Goal: Check status: Check status

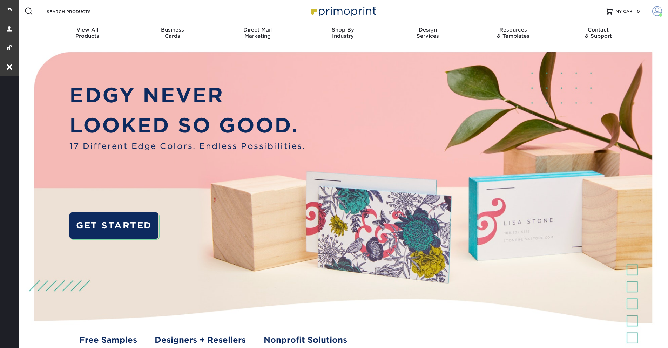
click at [660, 11] on span at bounding box center [657, 11] width 10 height 10
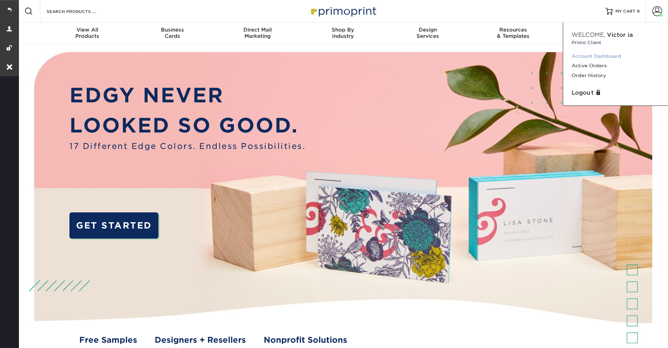
click at [597, 55] on link "Account Dashboard" at bounding box center [615, 56] width 88 height 9
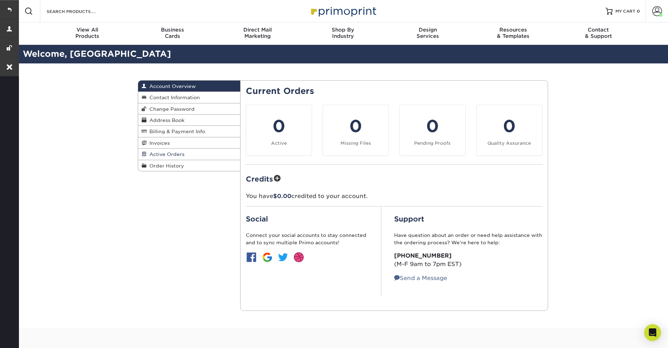
click at [167, 156] on span "Active Orders" at bounding box center [166, 154] width 38 height 6
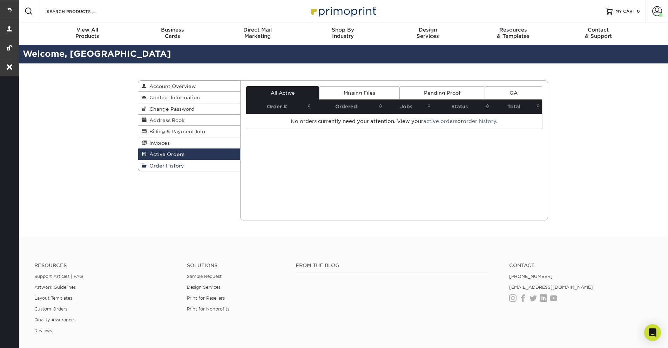
click at [174, 164] on span "Order History" at bounding box center [166, 166] width 38 height 6
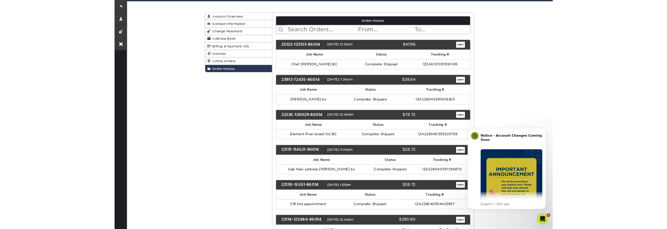
scroll to position [126, 0]
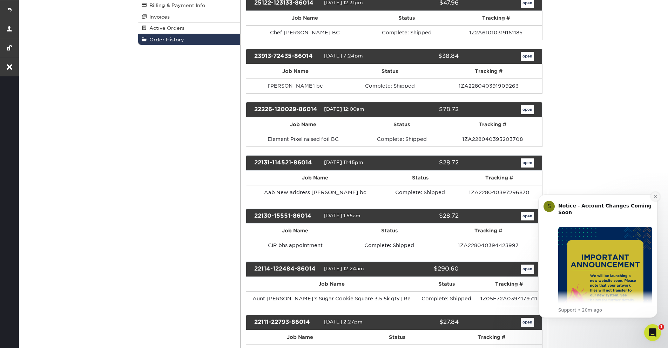
click at [655, 198] on icon "Dismiss notification" at bounding box center [655, 197] width 4 height 4
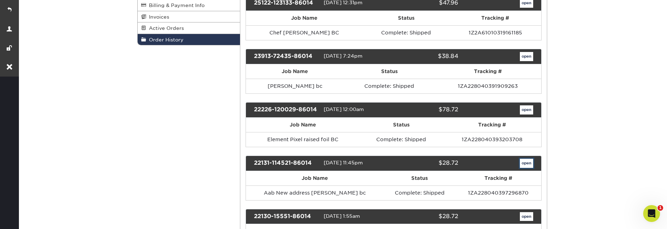
click at [527, 162] on link "open" at bounding box center [526, 162] width 13 height 9
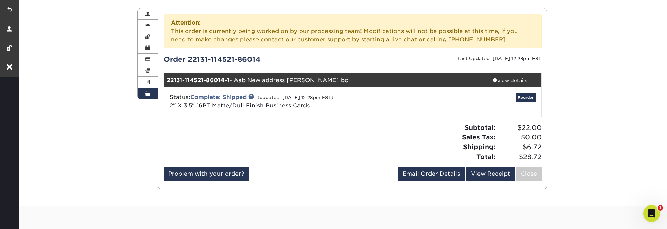
scroll to position [84, 0]
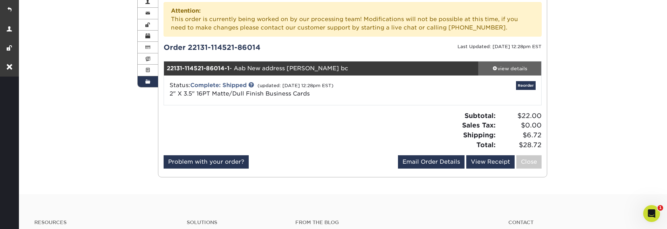
click at [503, 66] on div "view details" at bounding box center [510, 68] width 63 height 7
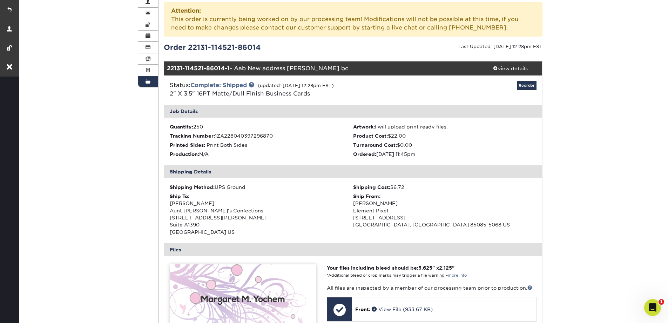
click at [616, 63] on div "Order History Account Overview Contact Information Change Password Address Book…" at bounding box center [343, 250] width 650 height 543
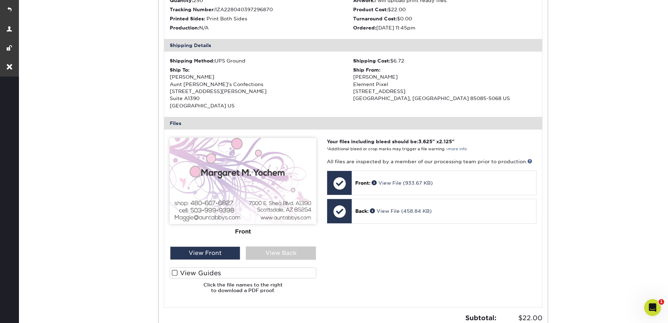
scroll to position [379, 0]
